Goal: Check status: Check status

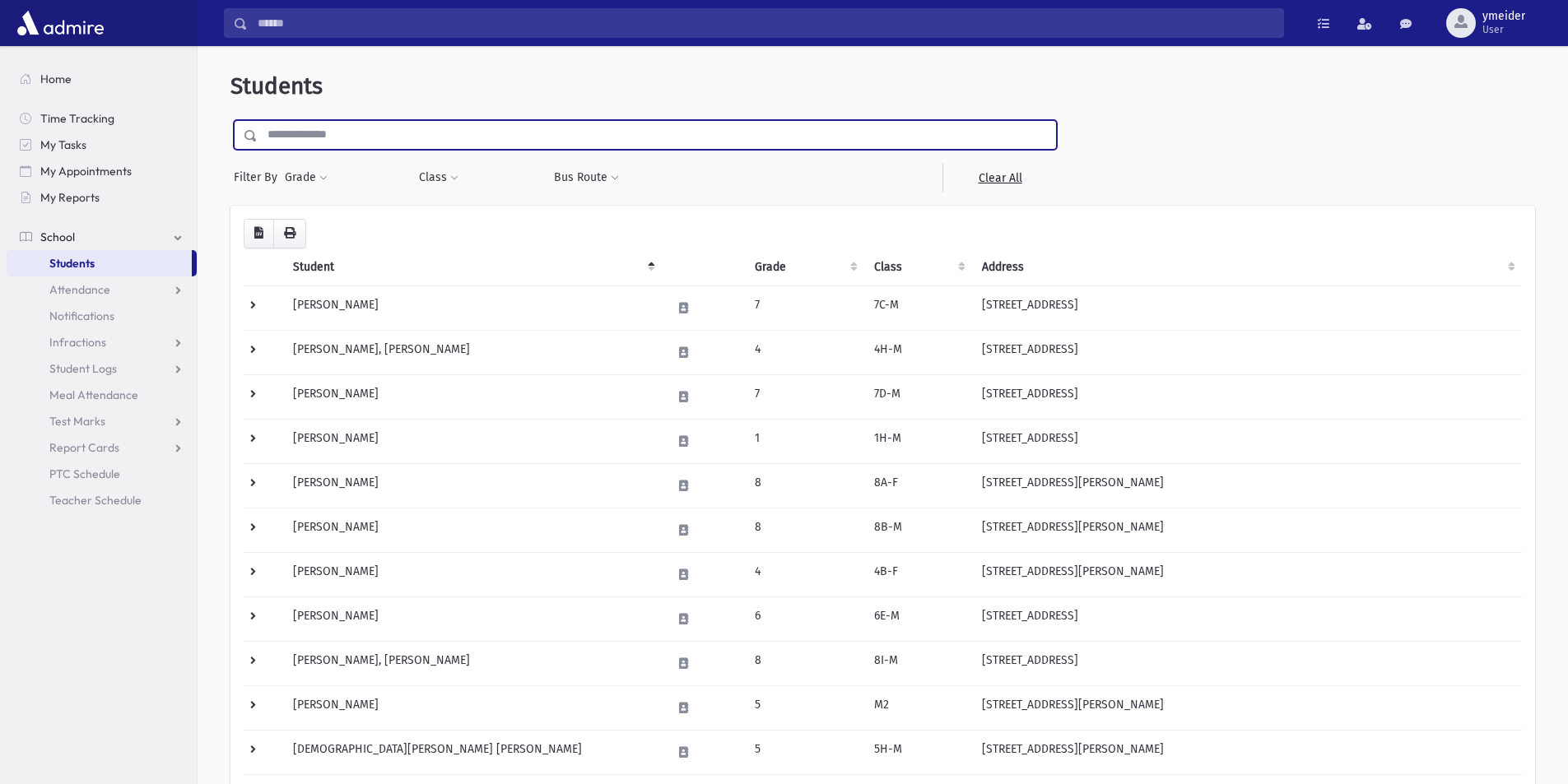
click at [313, 141] on input "text" at bounding box center [656, 134] width 799 height 30
type input "******"
click at [230, 120] on input "submit" at bounding box center [253, 131] width 46 height 22
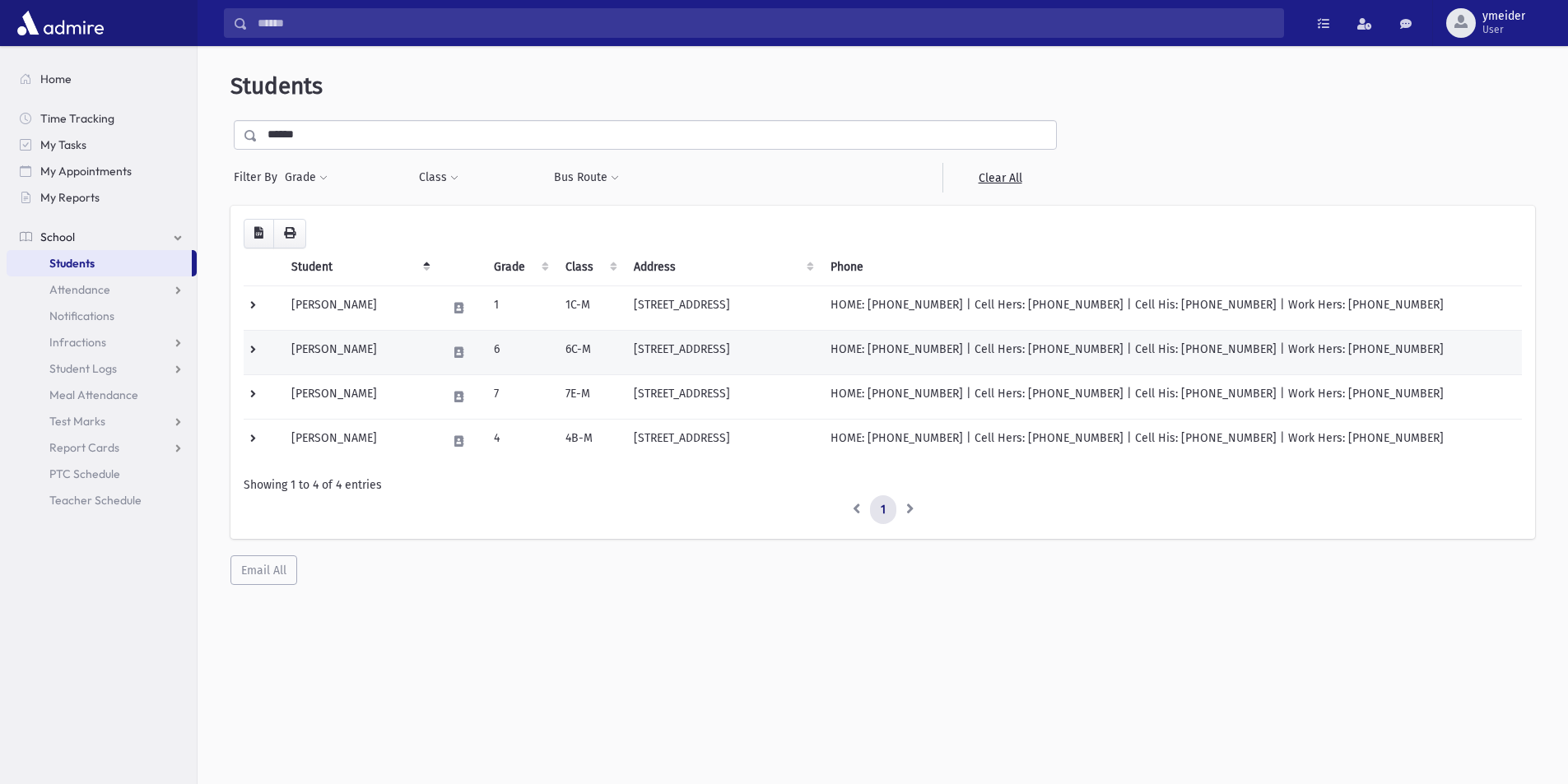
click at [249, 348] on td at bounding box center [263, 352] width 38 height 45
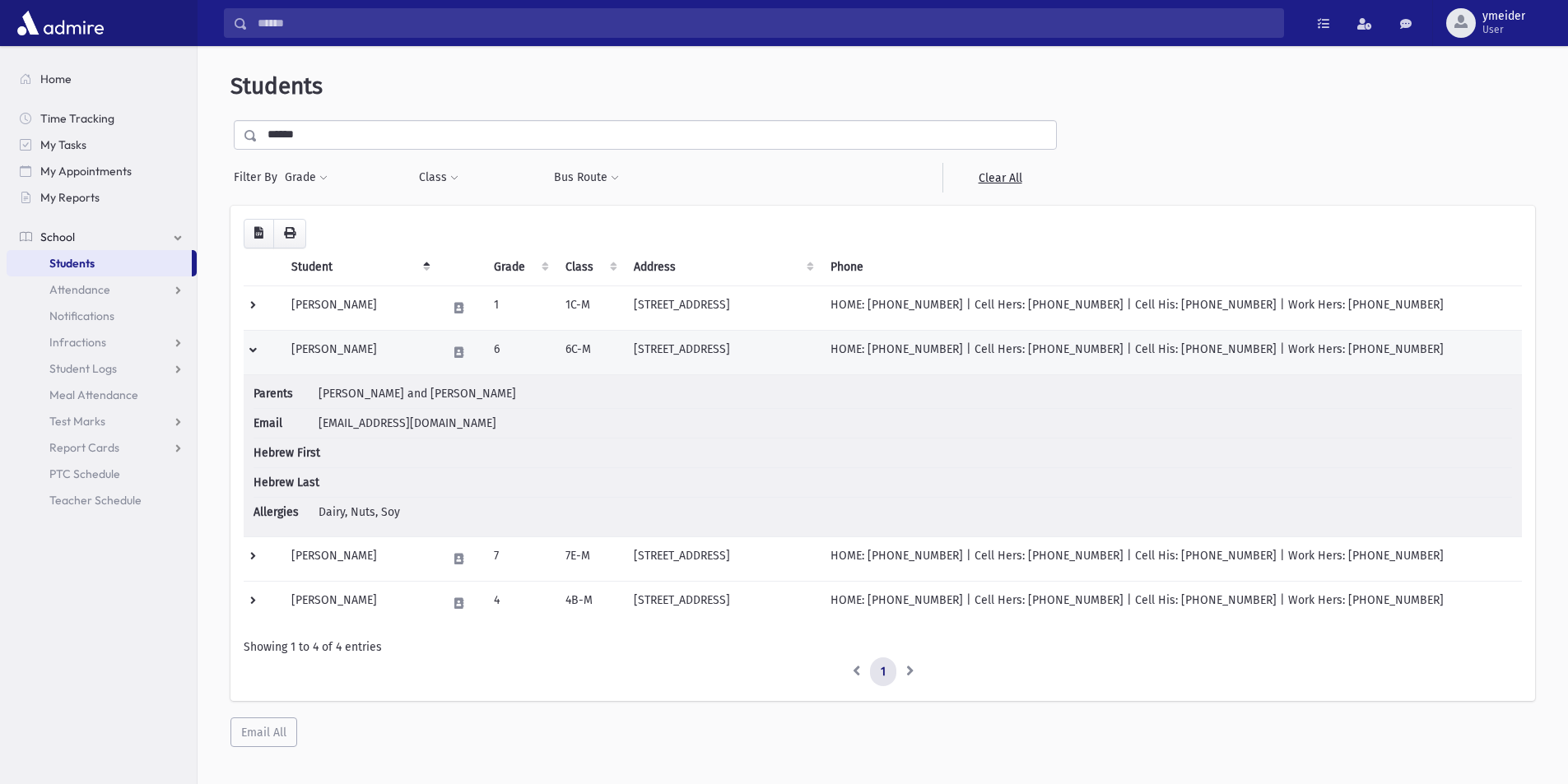
click at [249, 348] on td at bounding box center [263, 352] width 38 height 45
click at [290, 349] on td "Schmelczer, Chaim" at bounding box center [360, 352] width 156 height 45
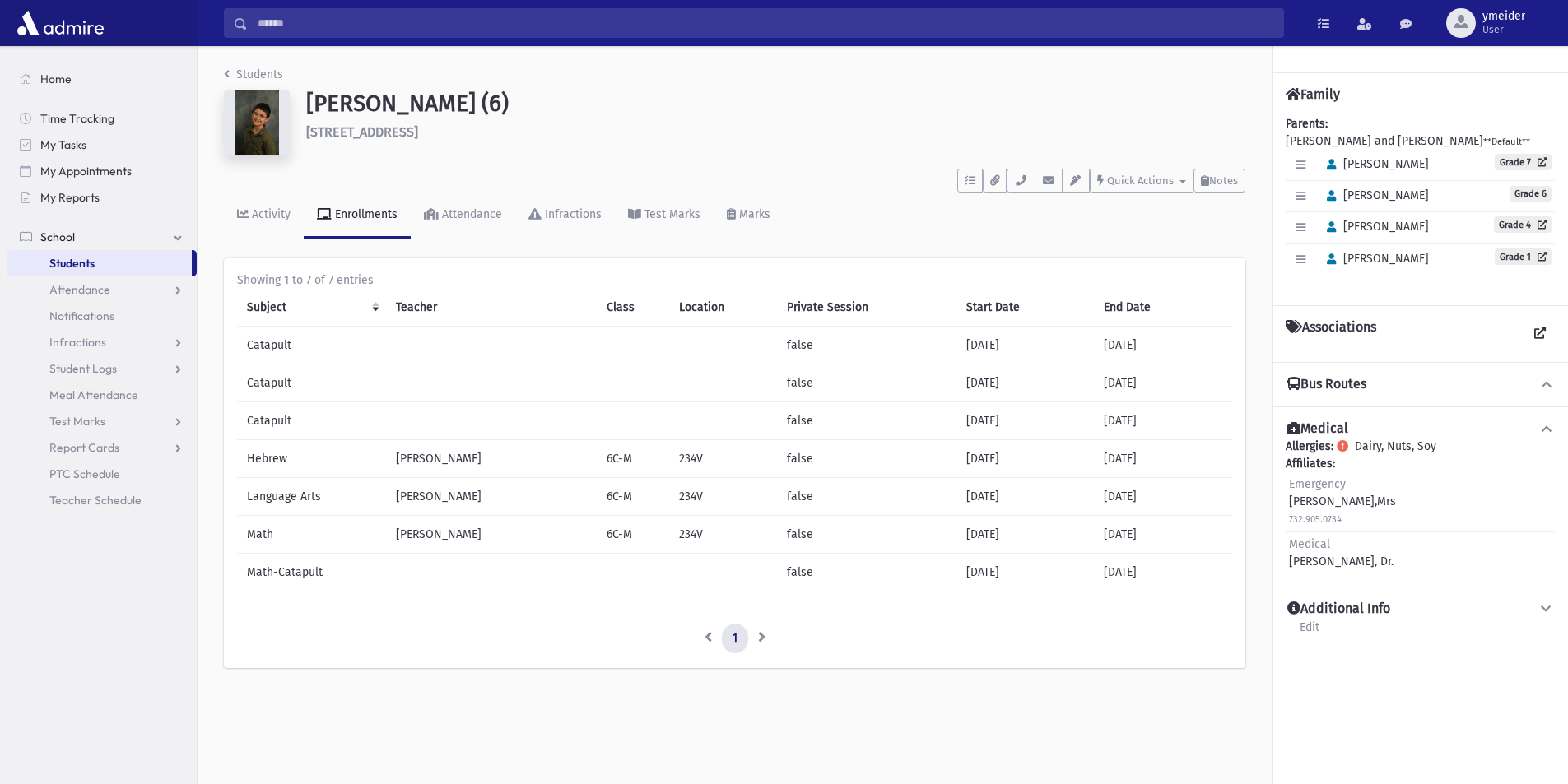
click at [1554, 386] on icon at bounding box center [1546, 383] width 15 height 12
click at [1554, 386] on button "Bus Routes" at bounding box center [1420, 384] width 269 height 17
click at [1543, 383] on icon at bounding box center [1546, 383] width 15 height 12
